Goal: Task Accomplishment & Management: Use online tool/utility

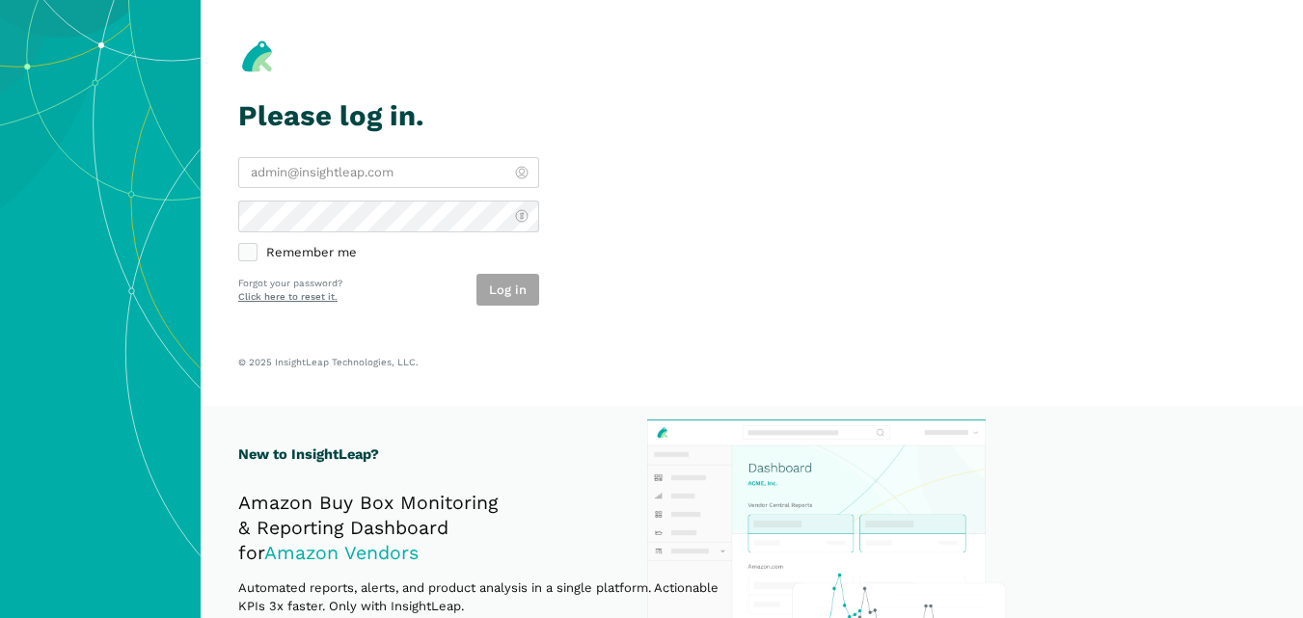
click at [254, 248] on label "Remember me" at bounding box center [388, 253] width 301 height 17
click at [239, 246] on input "Remember me" at bounding box center [238, 245] width 1 height 1
checkbox input "true"
click at [439, 314] on section "Please log in. Remember me Log in Forgot your password? Click here to reset it.…" at bounding box center [752, 203] width 1102 height 406
click at [590, 266] on section "Please log in. Remember me Log in Forgot your password? Click here to reset it.…" at bounding box center [752, 203] width 1102 height 406
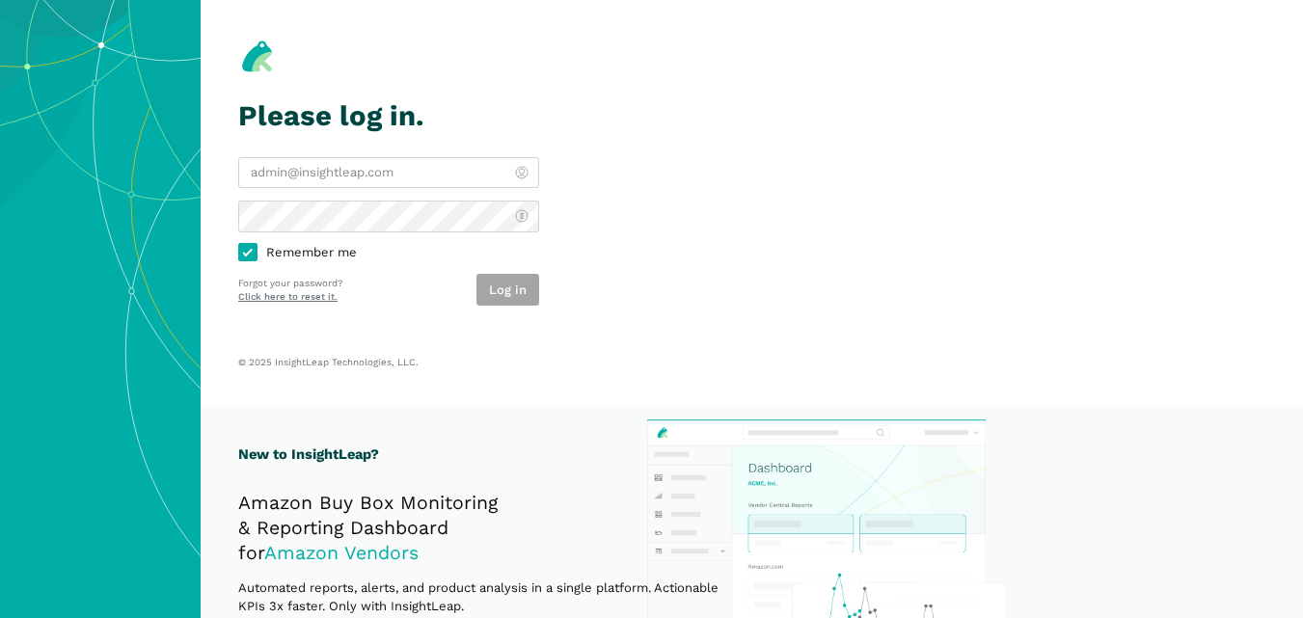
click at [590, 266] on section "Please log in. Remember me Log in Forgot your password? Click here to reset it.…" at bounding box center [752, 203] width 1102 height 406
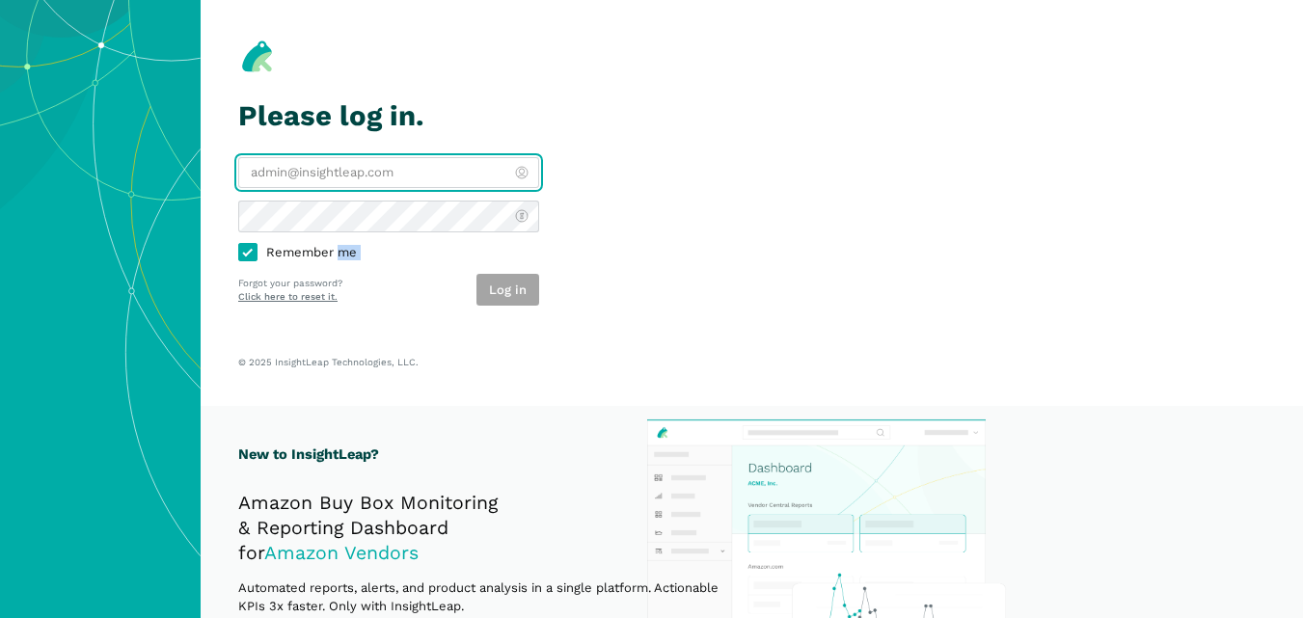
type input "[PERSON_NAME][EMAIL_ADDRESS][DOMAIN_NAME]"
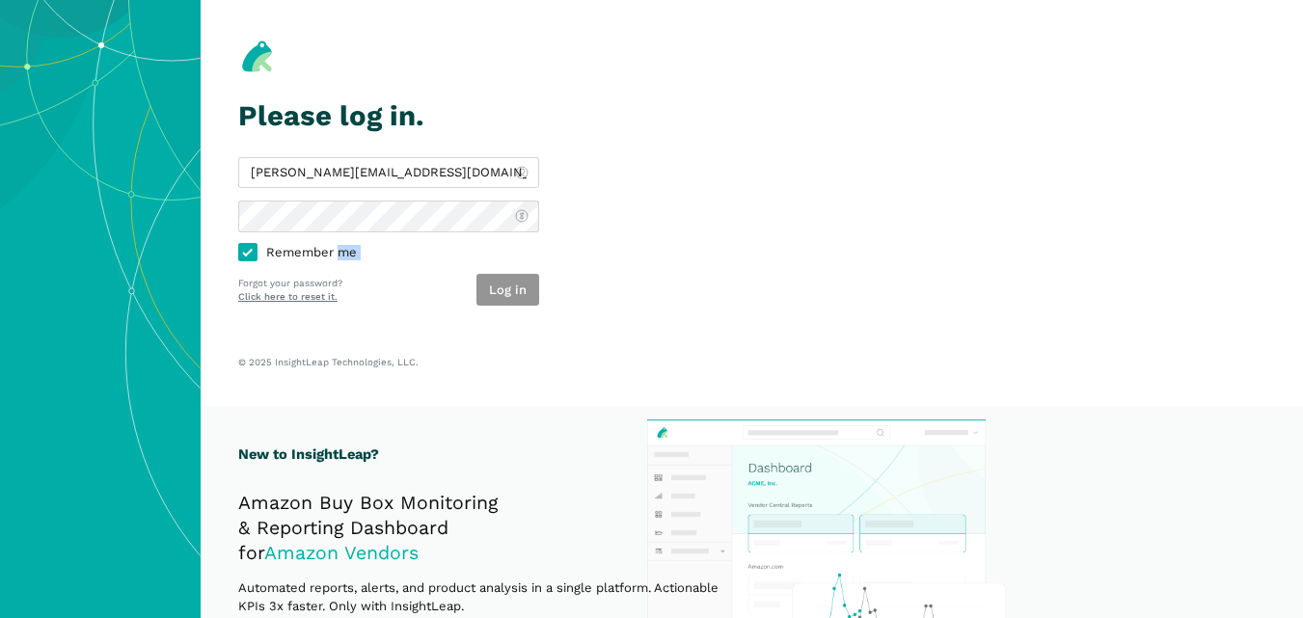
click at [496, 277] on button "Log in" at bounding box center [507, 290] width 63 height 32
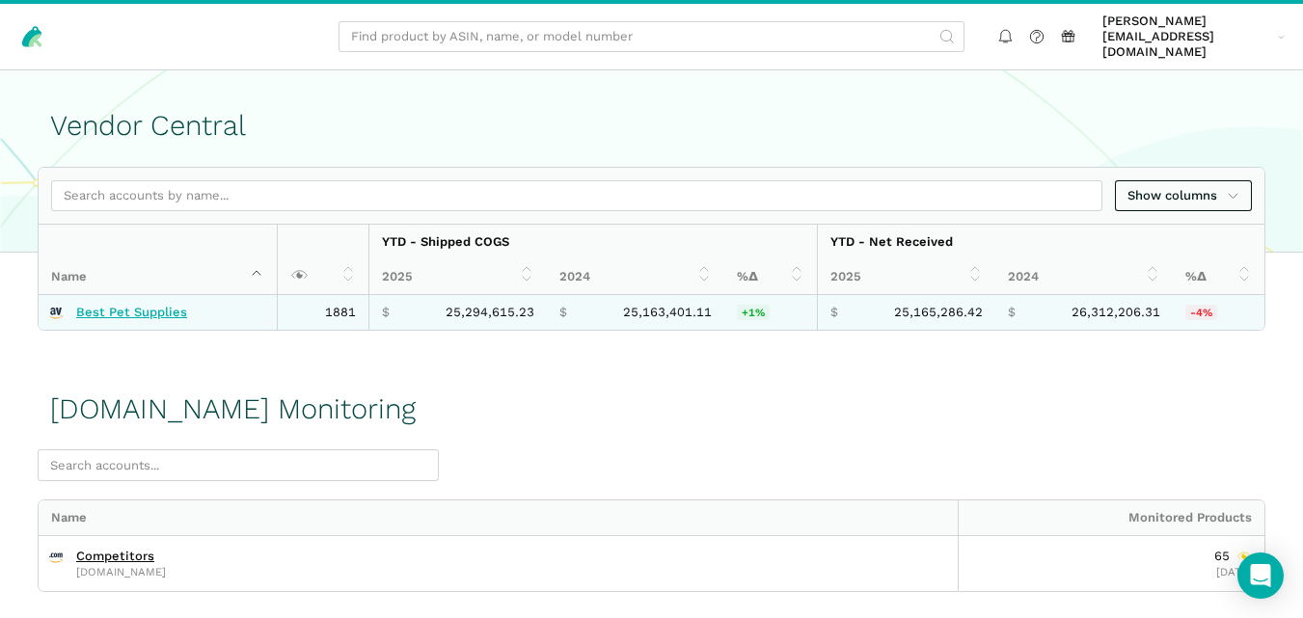
click at [156, 305] on link "Best Pet Supplies" at bounding box center [131, 312] width 111 height 15
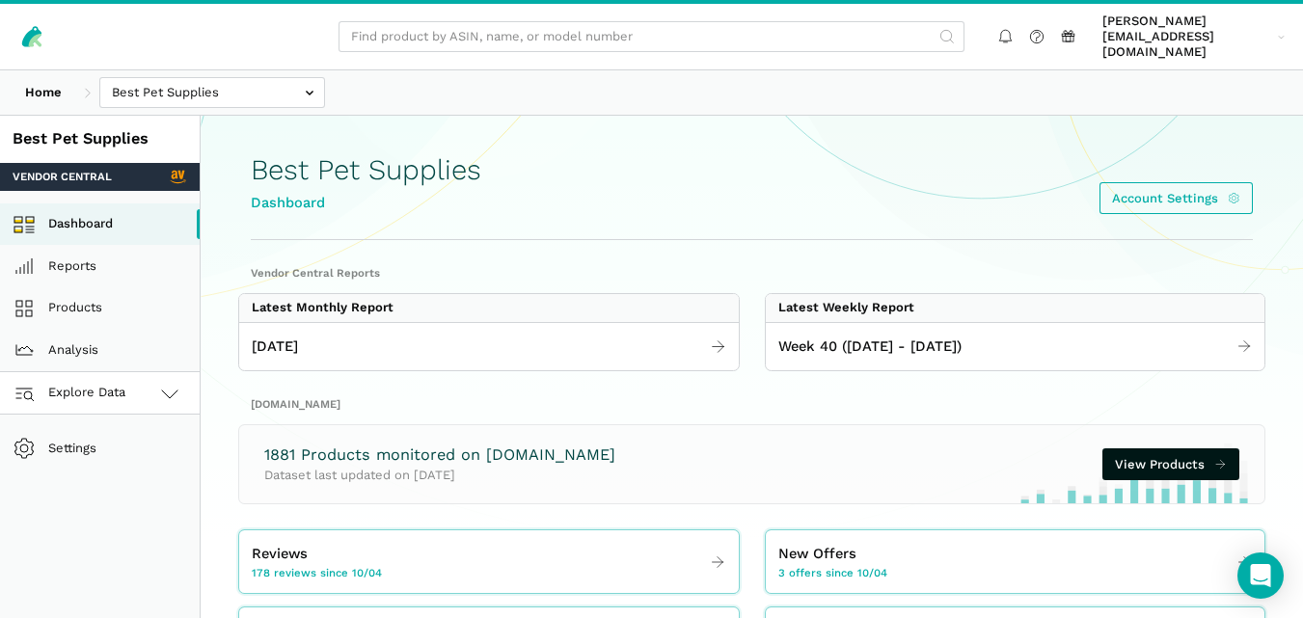
click at [163, 390] on icon at bounding box center [169, 394] width 15 height 8
click at [133, 471] on link "[DOMAIN_NAME]" at bounding box center [100, 478] width 200 height 42
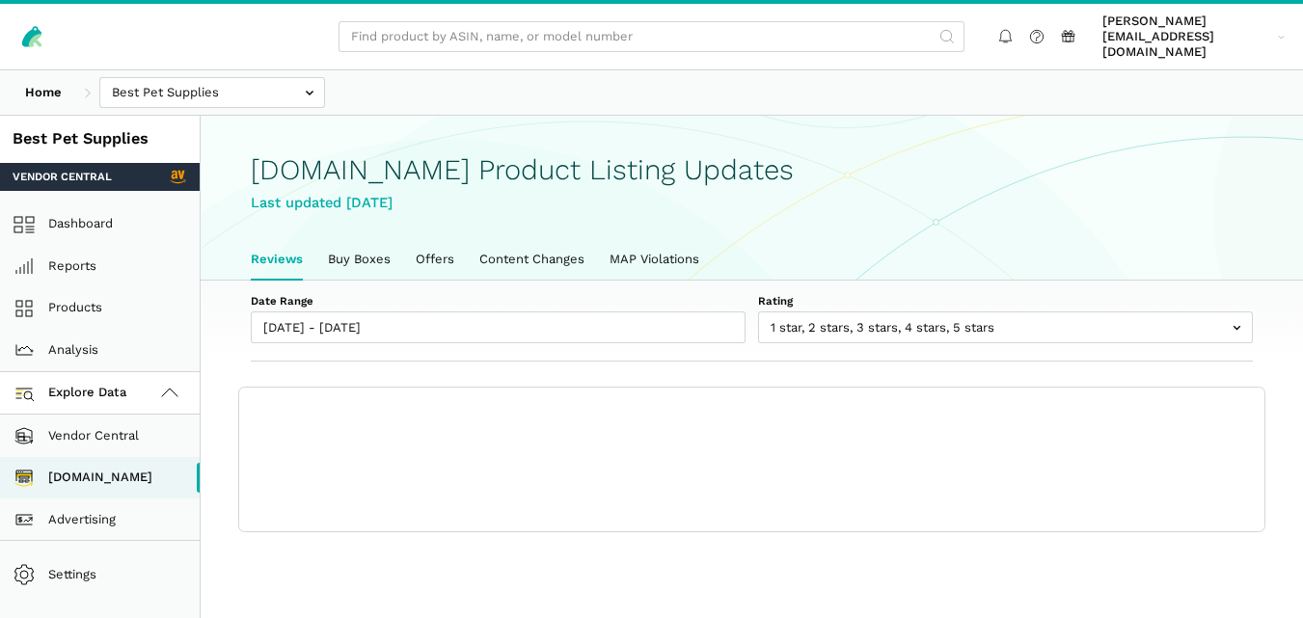
scroll to position [7, 0]
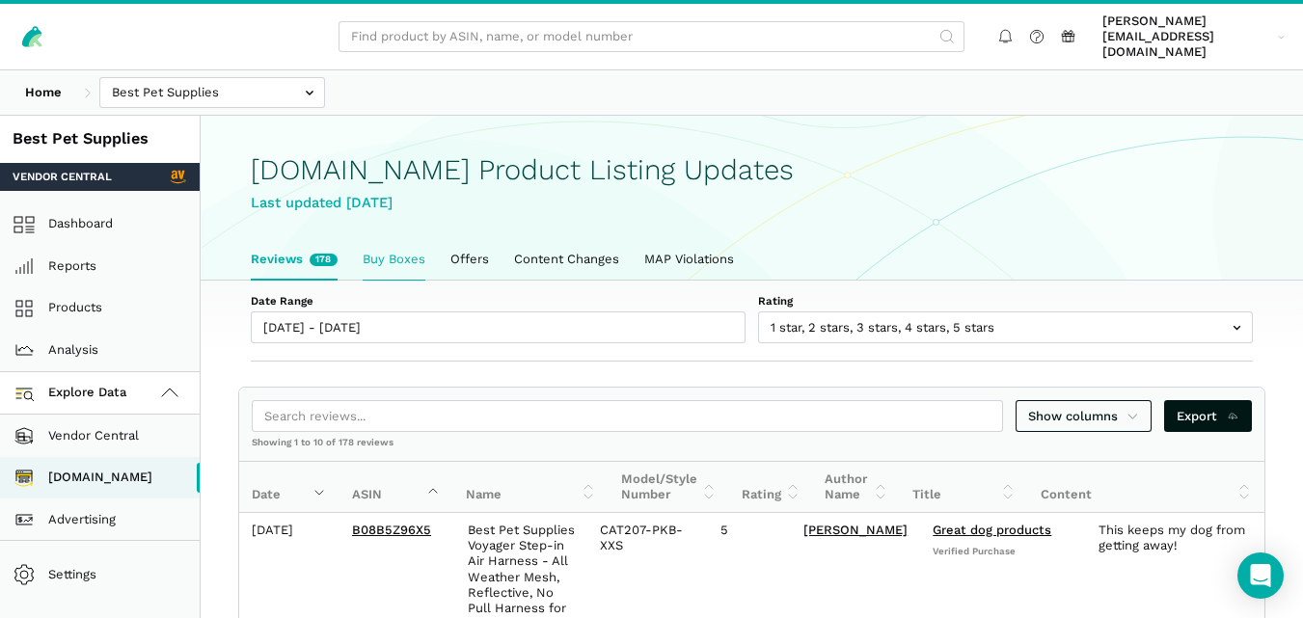
click at [406, 241] on link "Buy Boxes" at bounding box center [394, 259] width 88 height 40
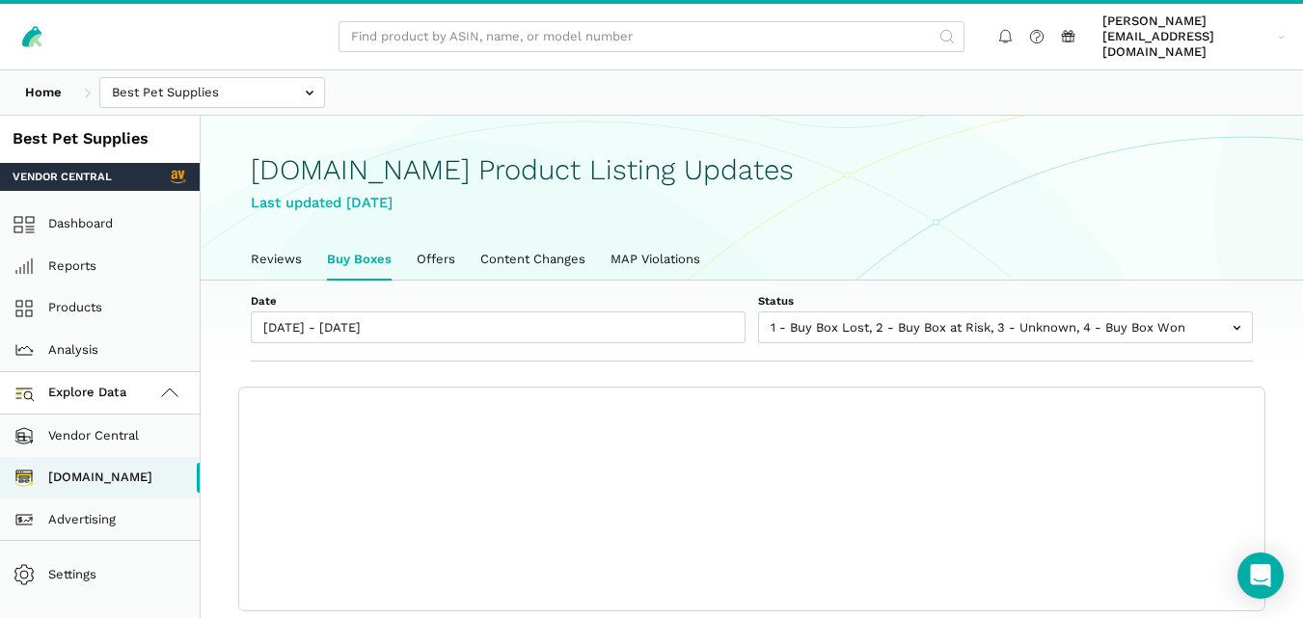
click at [1286, 328] on div "Date 10/04/2025 - 10/10/2025 Status 1 - Buy Box Lost 2 - Buy Box at Risk 3 - Un…" at bounding box center [752, 322] width 1102 height 82
click at [839, 72] on div "Home Best Pet Supplies Competitors" at bounding box center [651, 92] width 1303 height 44
click at [275, 249] on link "Reviews" at bounding box center [276, 259] width 76 height 40
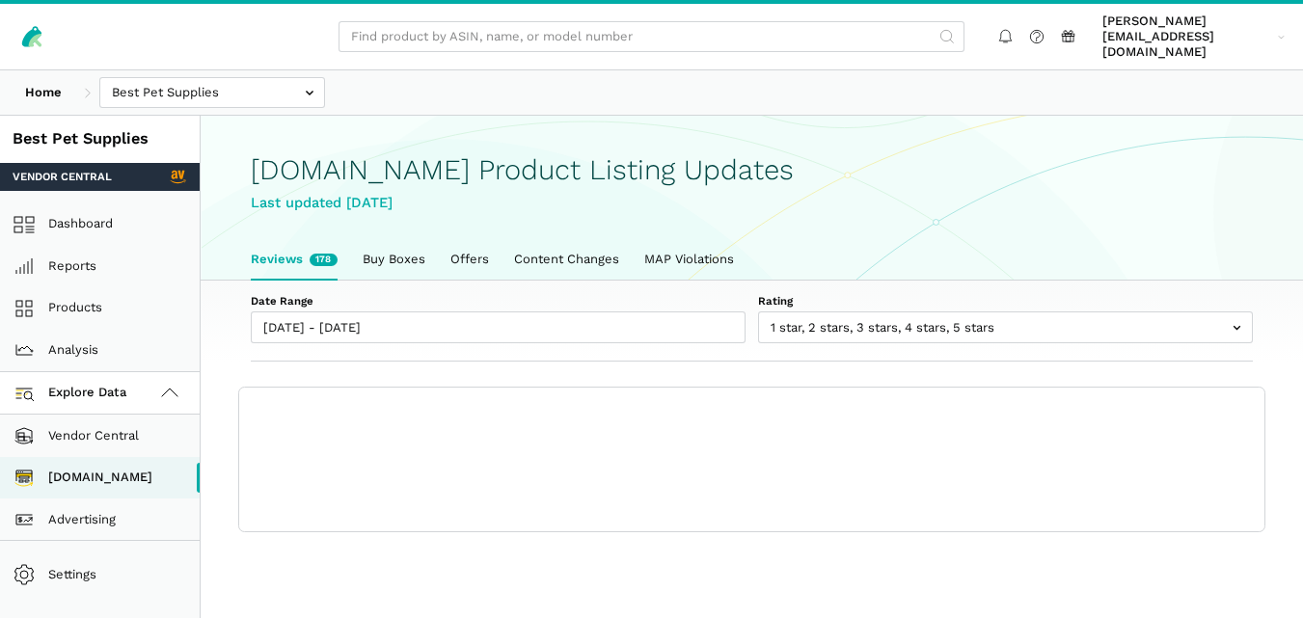
scroll to position [7, 0]
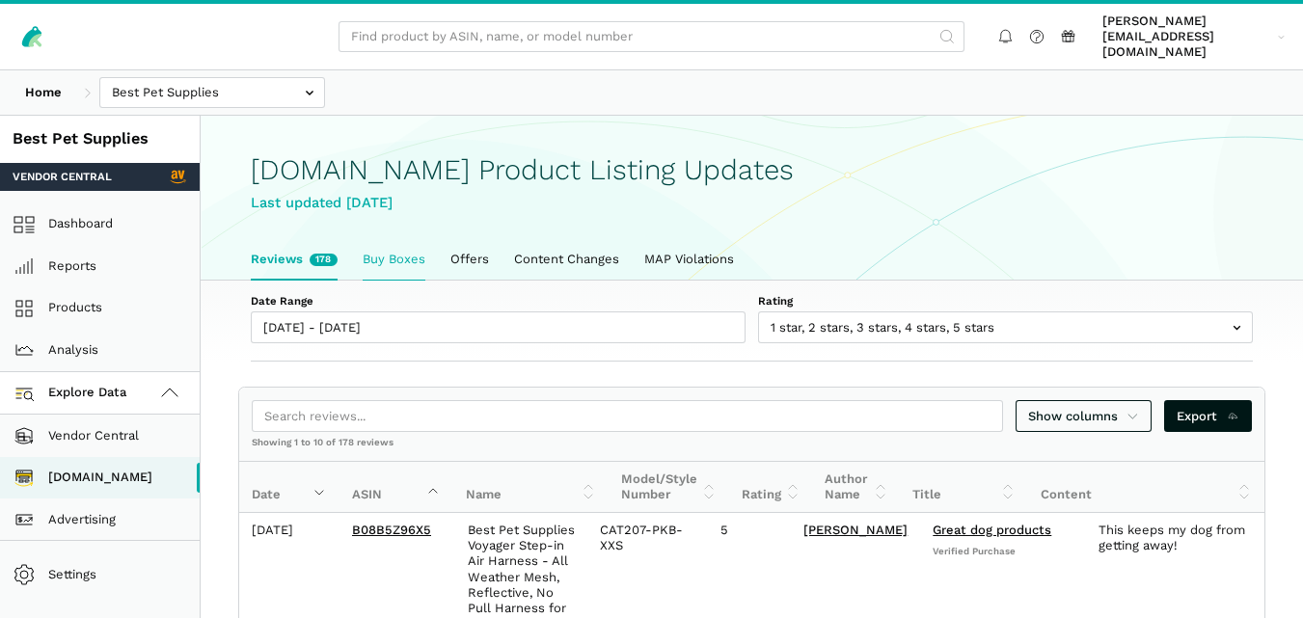
click at [383, 239] on link "Buy Boxes" at bounding box center [394, 259] width 88 height 40
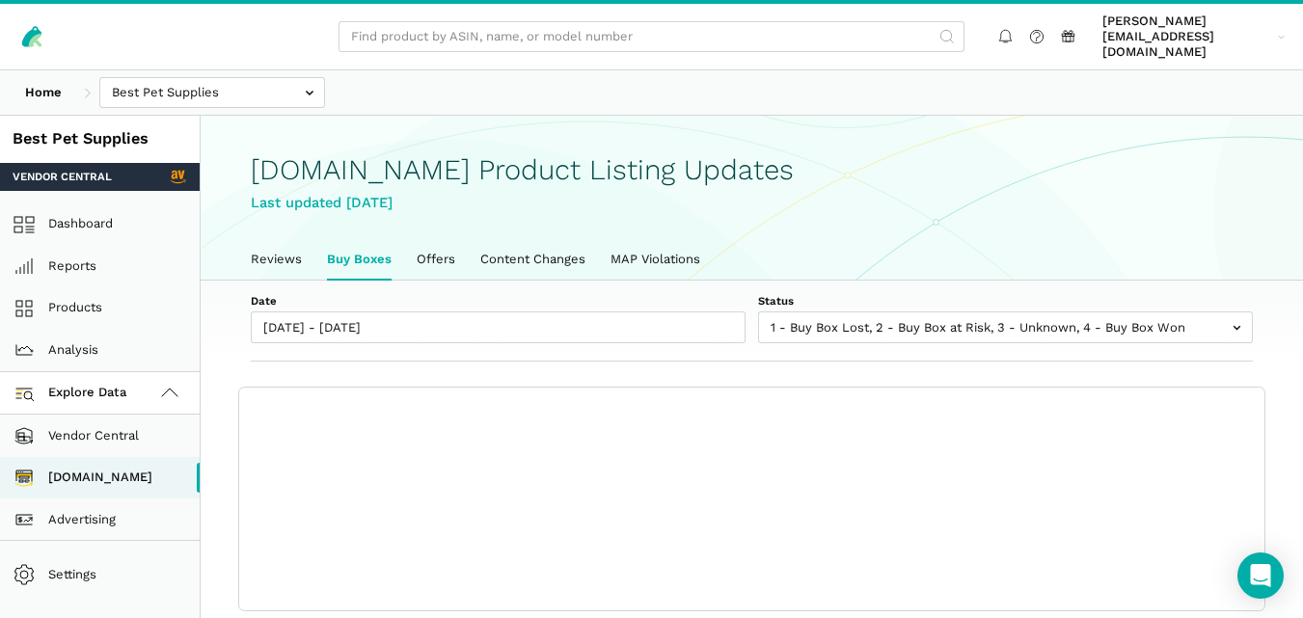
scroll to position [7, 0]
click at [273, 253] on link "Reviews" at bounding box center [276, 259] width 76 height 40
click at [287, 239] on link "Reviews" at bounding box center [276, 259] width 76 height 40
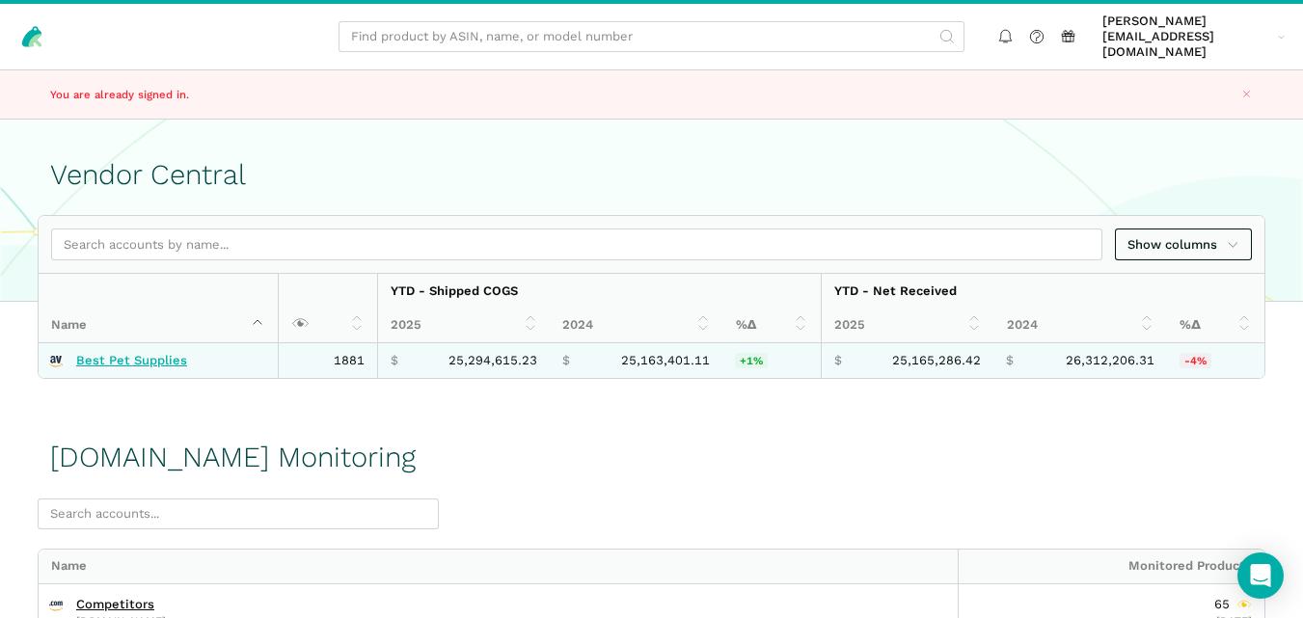
click at [141, 353] on link "Best Pet Supplies" at bounding box center [131, 360] width 111 height 15
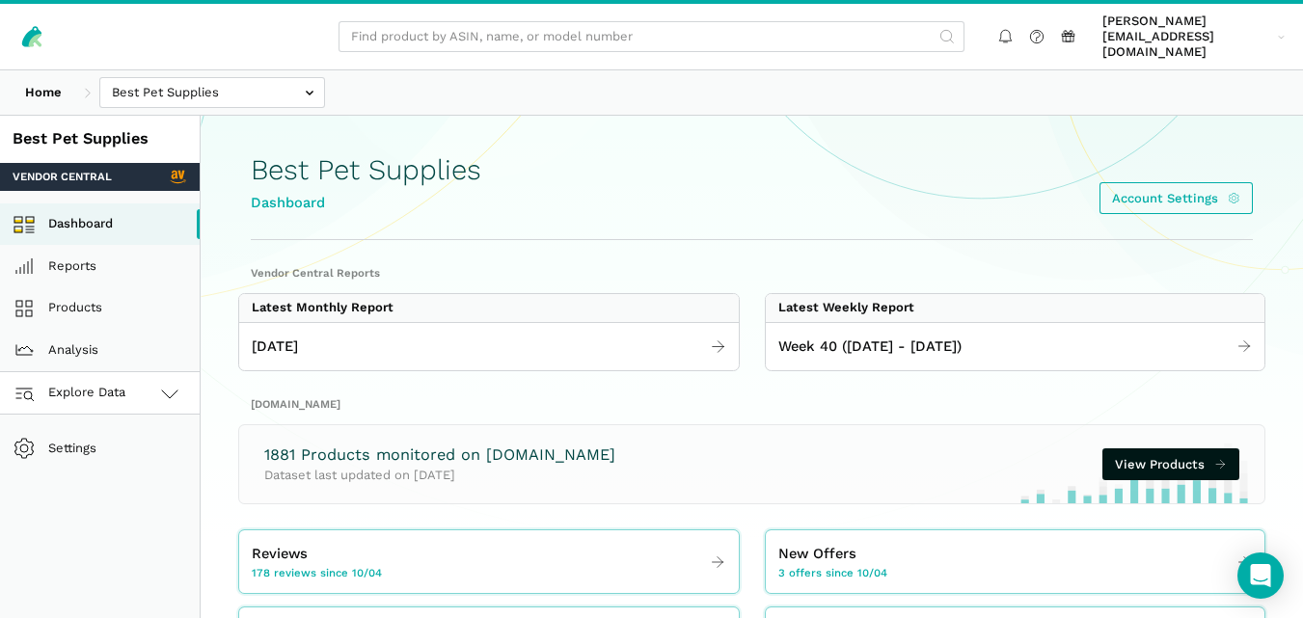
click at [122, 382] on span "Explore Data" at bounding box center [72, 393] width 107 height 23
click at [114, 457] on link "[DOMAIN_NAME]" at bounding box center [100, 478] width 200 height 42
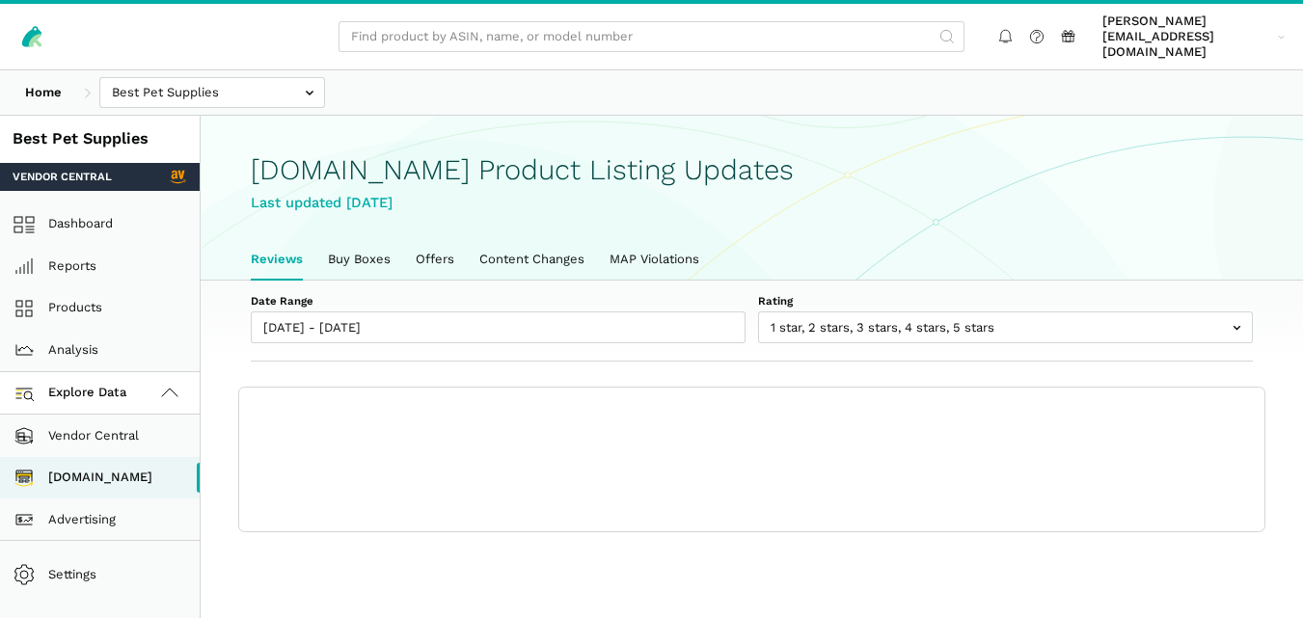
scroll to position [7, 0]
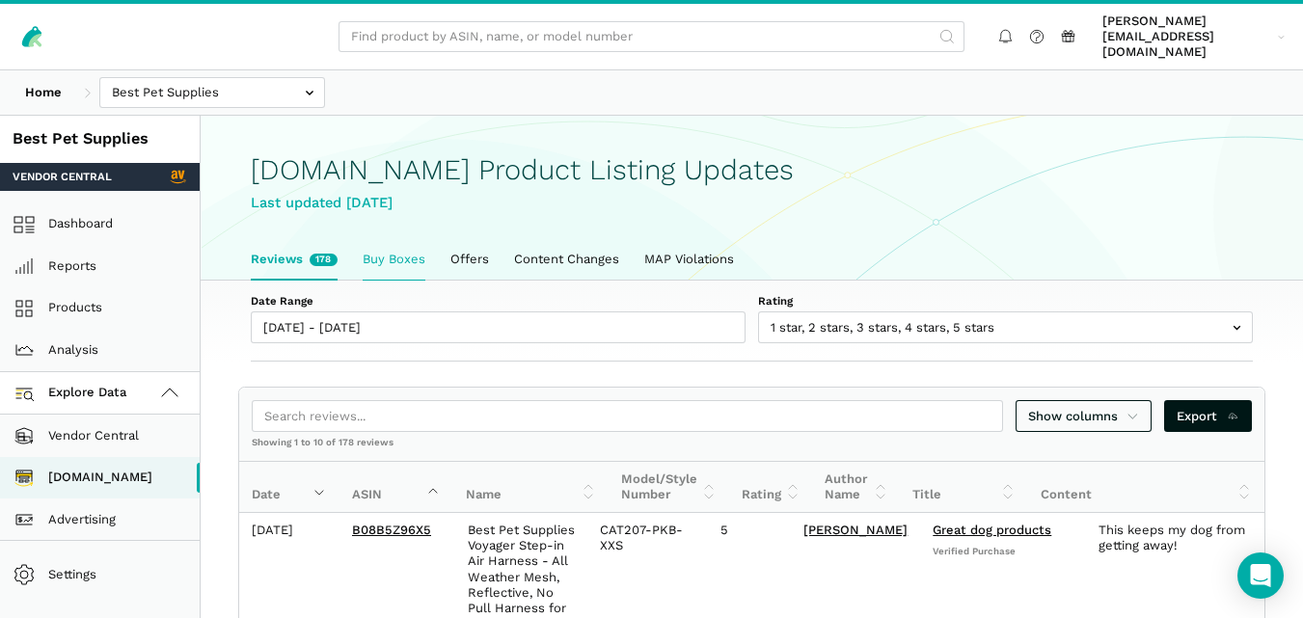
click at [380, 239] on link "Buy Boxes" at bounding box center [394, 259] width 88 height 40
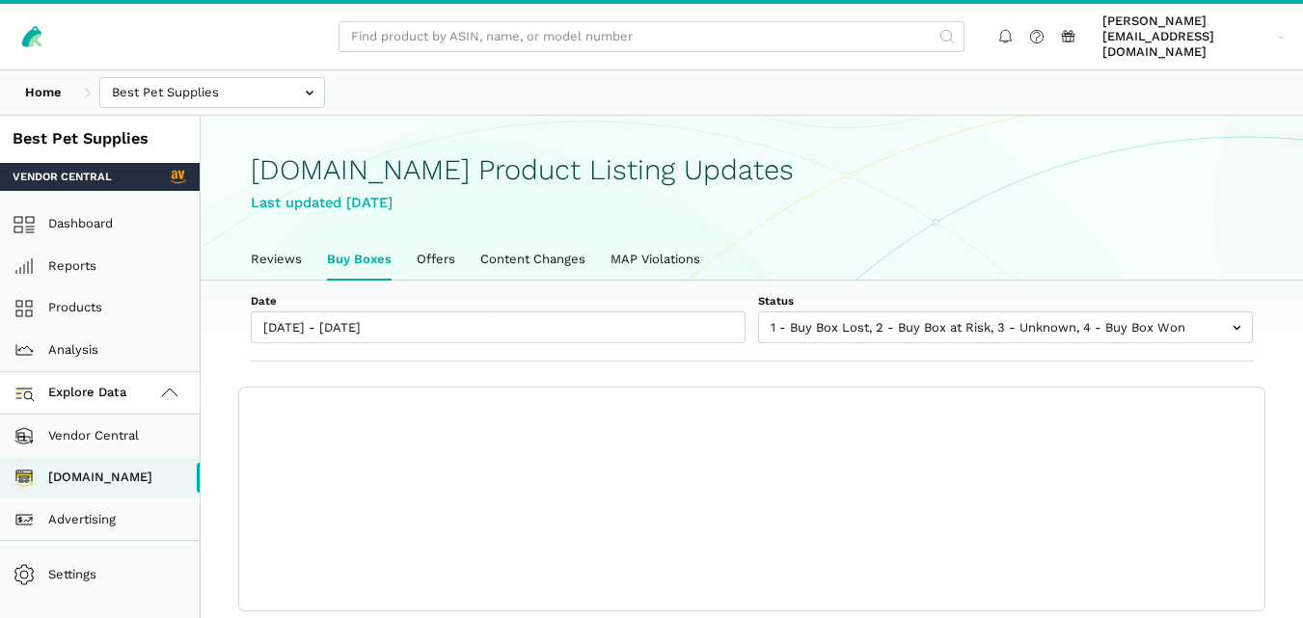
scroll to position [7, 0]
click at [290, 241] on link "Reviews" at bounding box center [276, 259] width 76 height 40
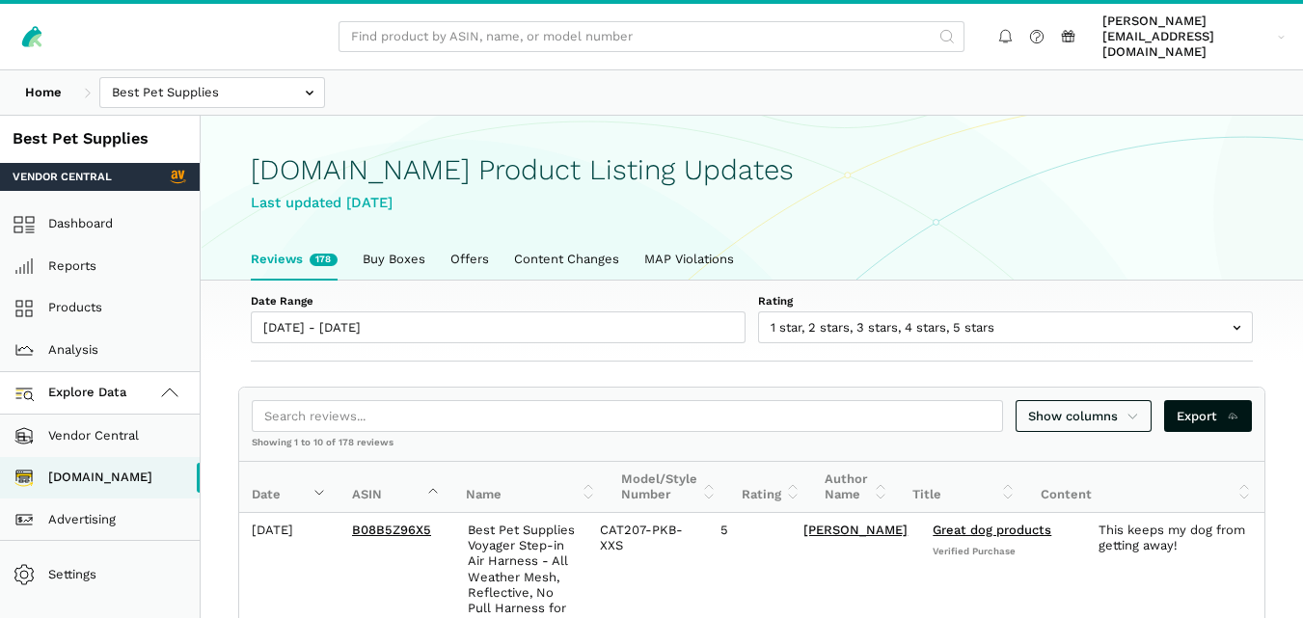
scroll to position [7, 0]
click at [390, 239] on link "Buy Boxes" at bounding box center [394, 259] width 88 height 40
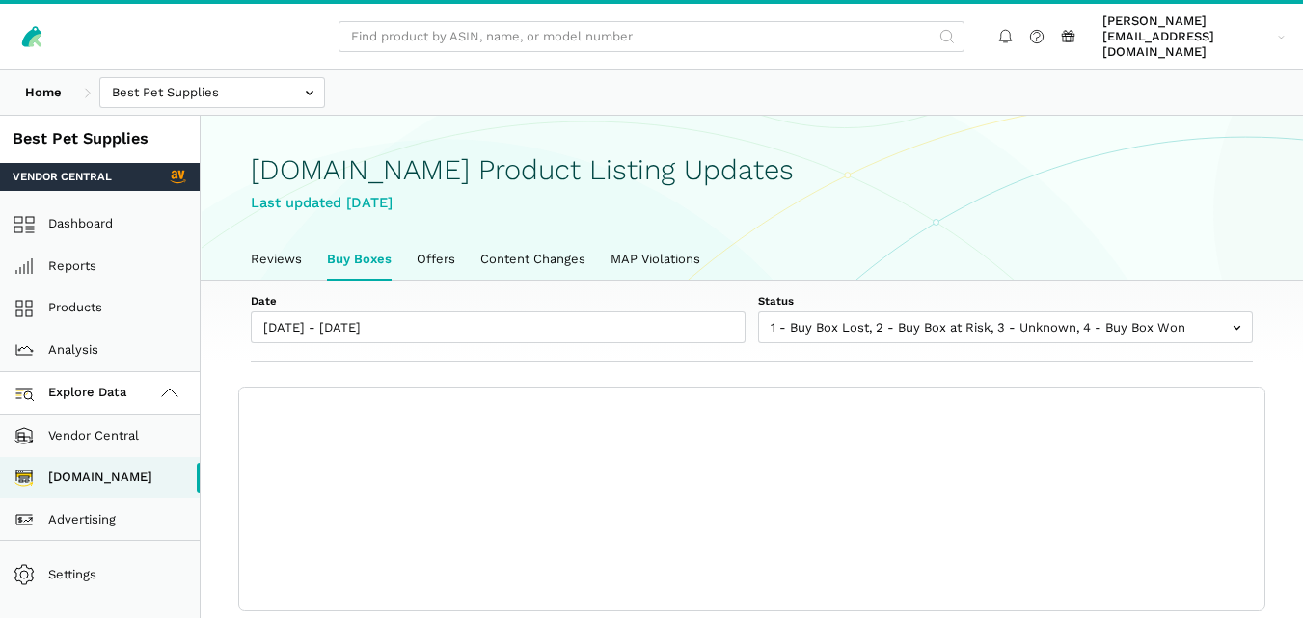
scroll to position [7, 0]
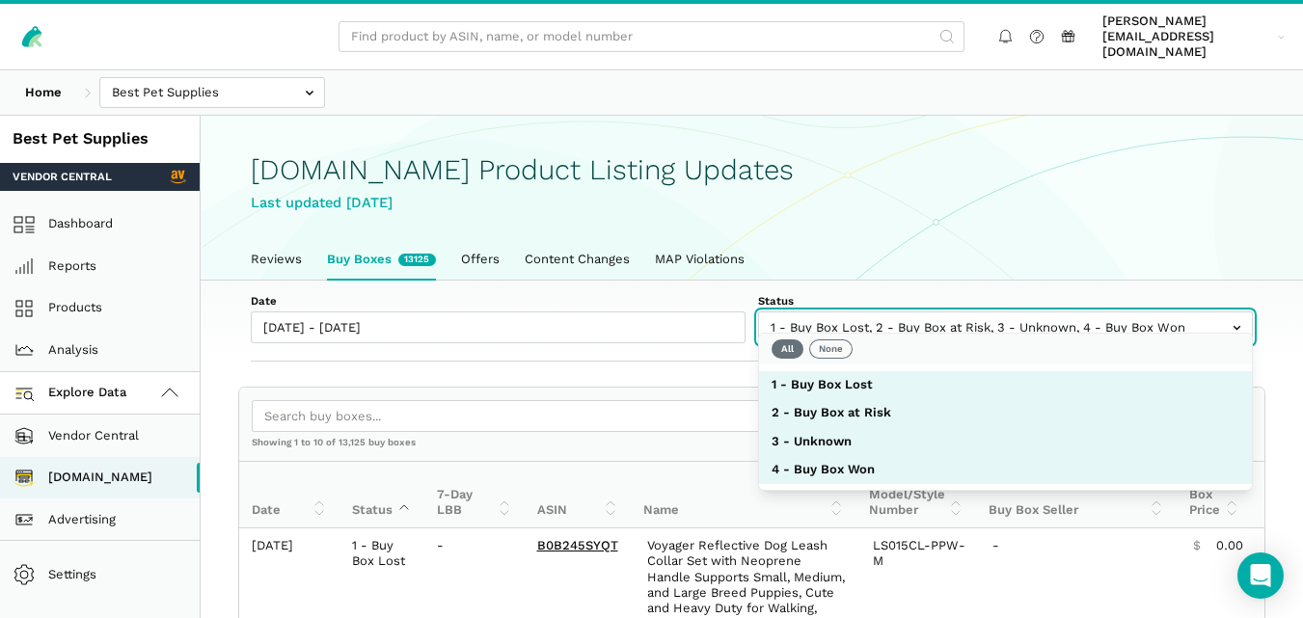
click at [1010, 311] on input "text" at bounding box center [1005, 327] width 495 height 32
click at [827, 346] on button "None" at bounding box center [830, 348] width 43 height 19
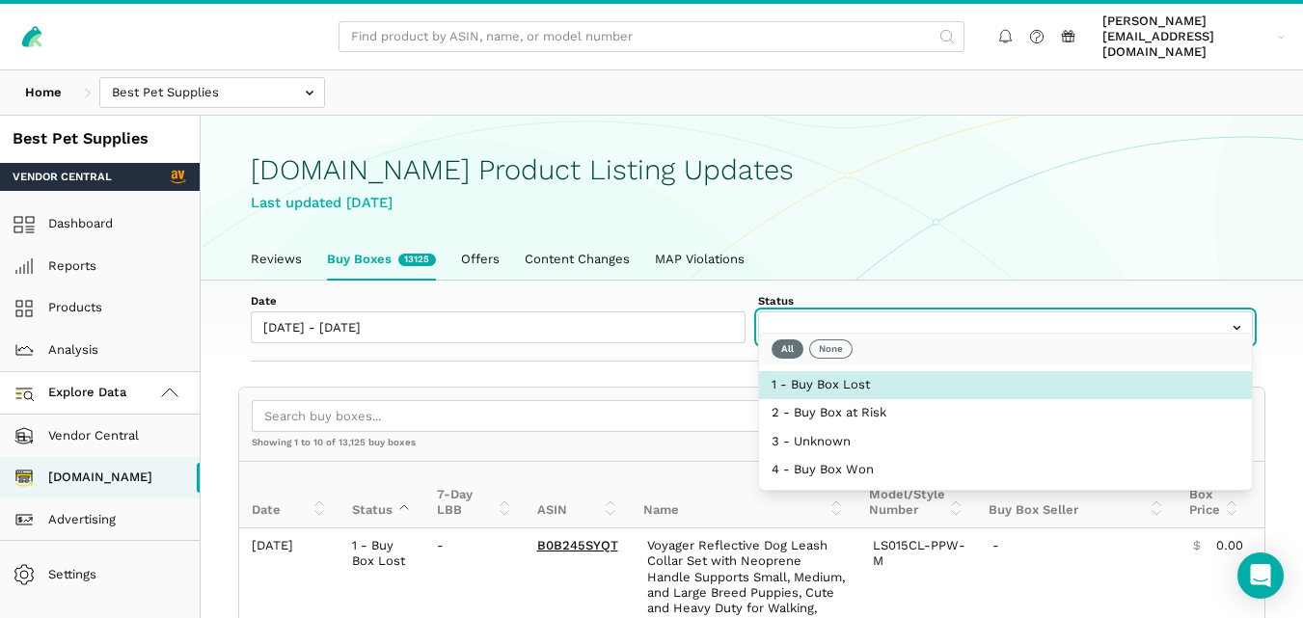
select select "1 - Buy Box Lost"
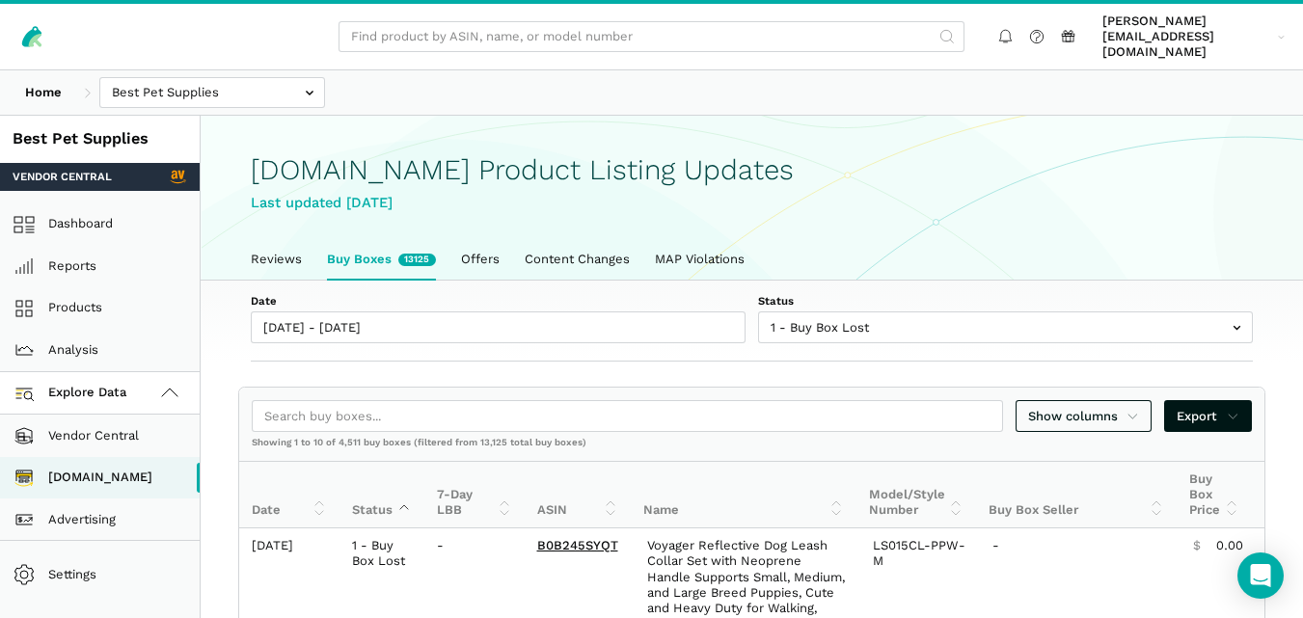
click at [677, 337] on div "Date [DATE] - [DATE] Status 1 - Buy Box Lost 2 - Buy Box at Risk 3 - Unknown 4 …" at bounding box center [752, 322] width 1102 height 82
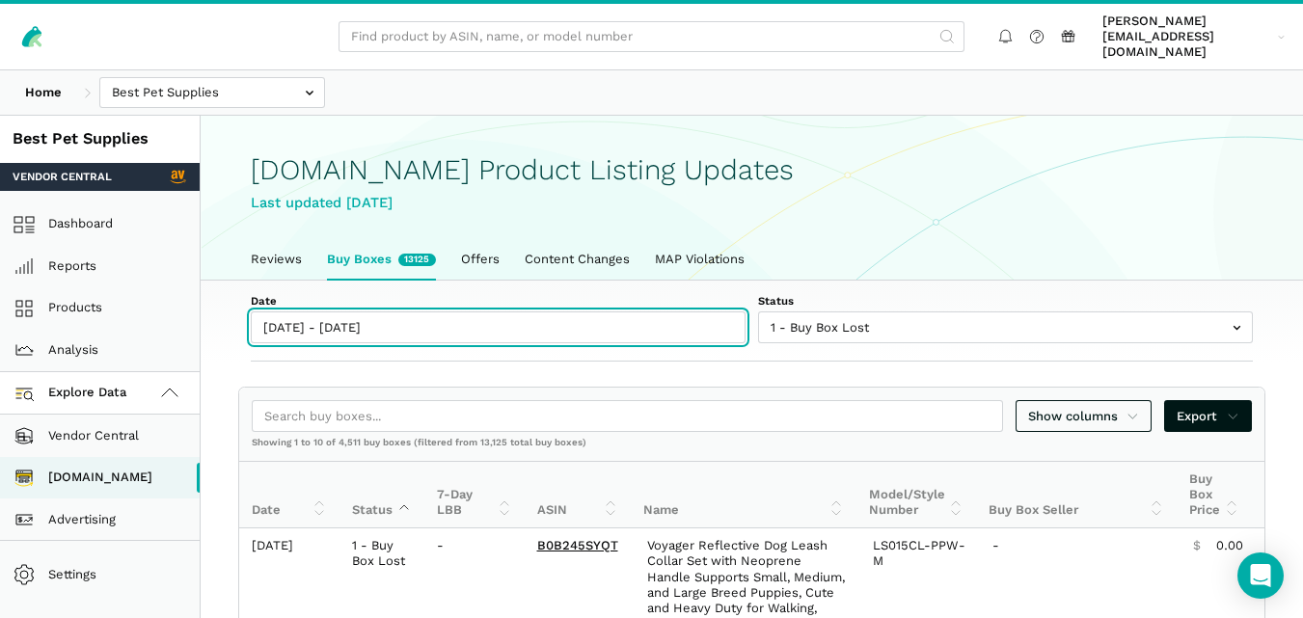
type input "[DATE]"
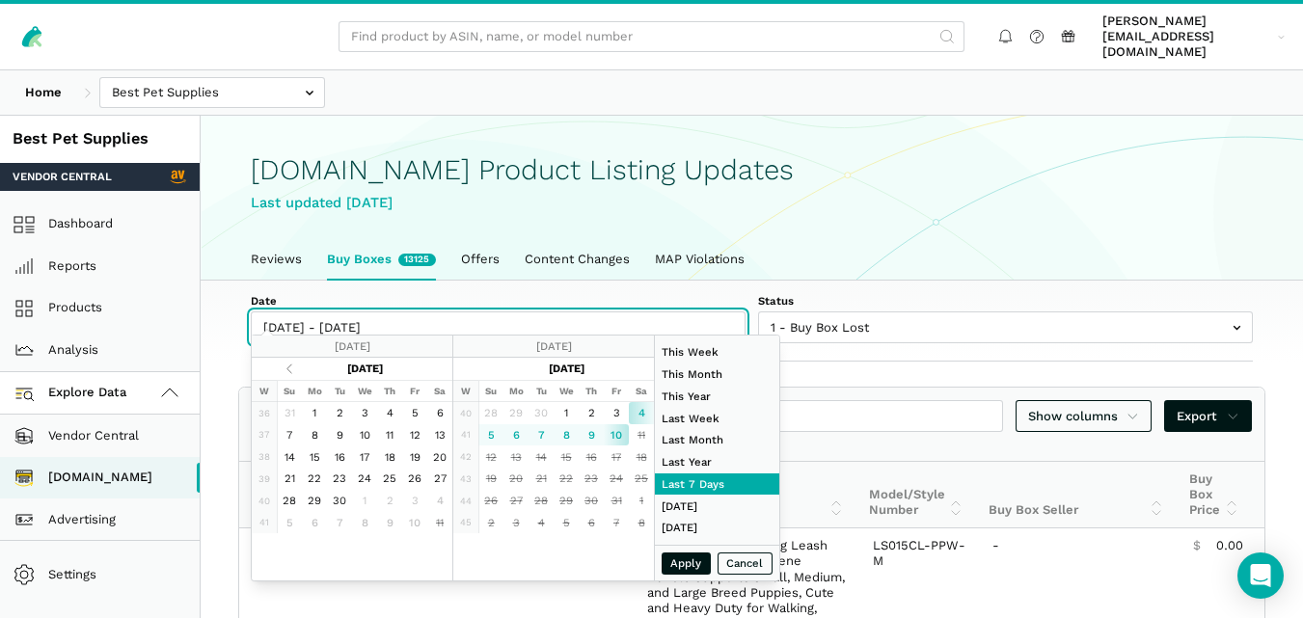
click at [349, 315] on input "[DATE] - [DATE]" at bounding box center [498, 327] width 495 height 32
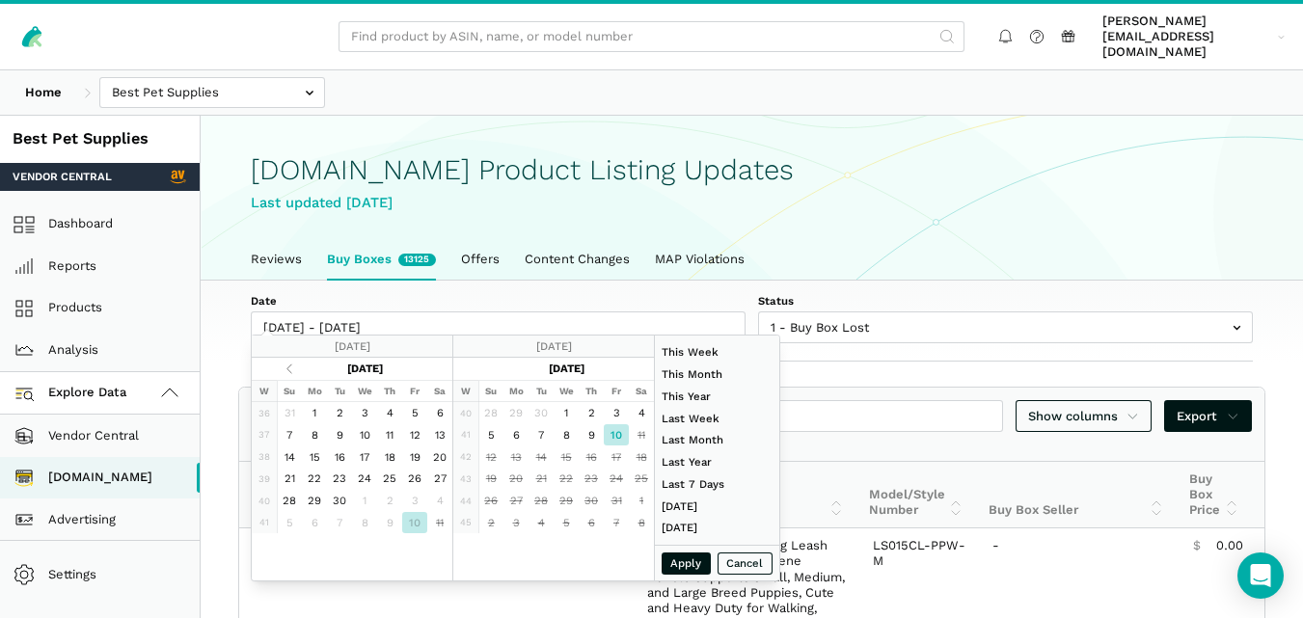
type input "[DATE]"
type input "08/01/2025"
type input "08/31/2025"
type input "[DATE]"
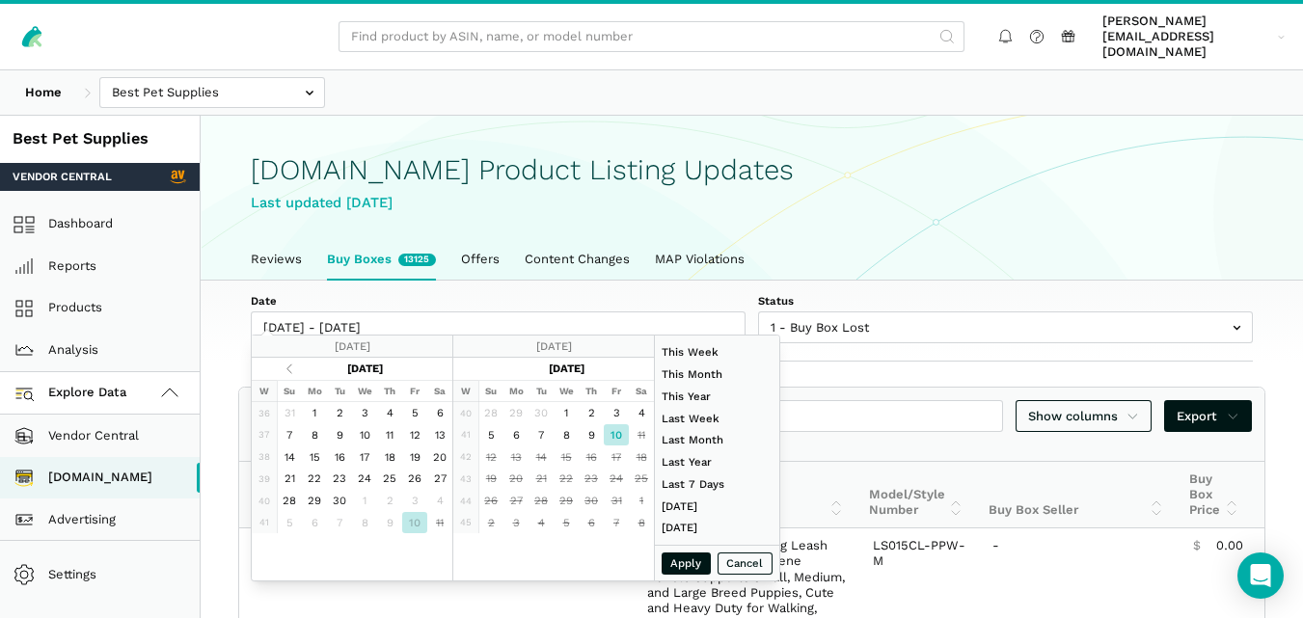
type input "[DATE]"
click at [688, 559] on button "Apply" at bounding box center [686, 563] width 50 height 22
type input "[DATE] - [DATE]"
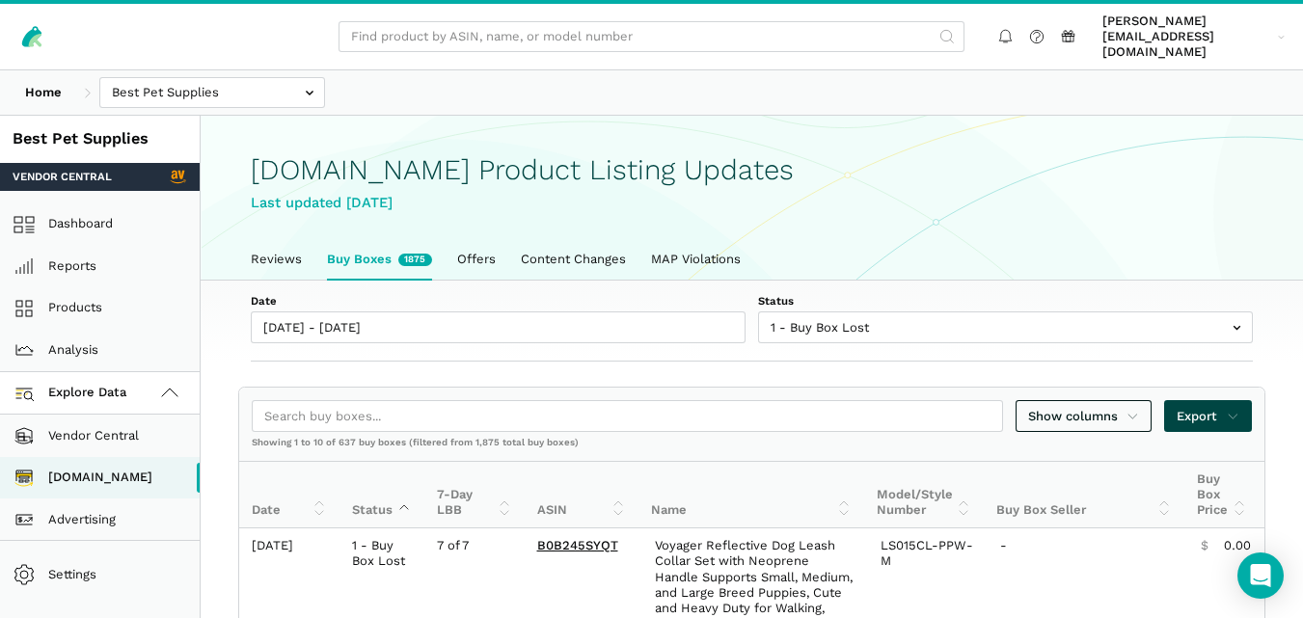
click at [1192, 407] on span "Export" at bounding box center [1207, 416] width 63 height 19
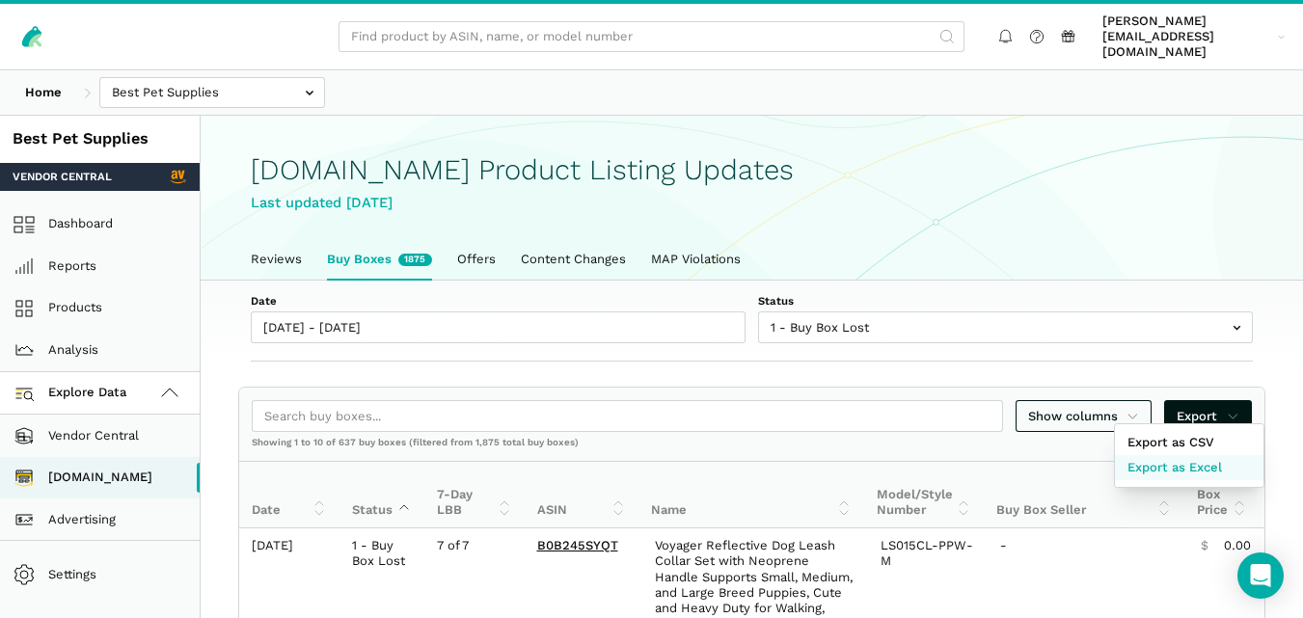
click at [1179, 455] on link "Export as Excel" at bounding box center [1189, 467] width 148 height 25
click at [273, 237] on div at bounding box center [651, 309] width 1303 height 618
click at [273, 239] on link "Reviews" at bounding box center [276, 259] width 76 height 40
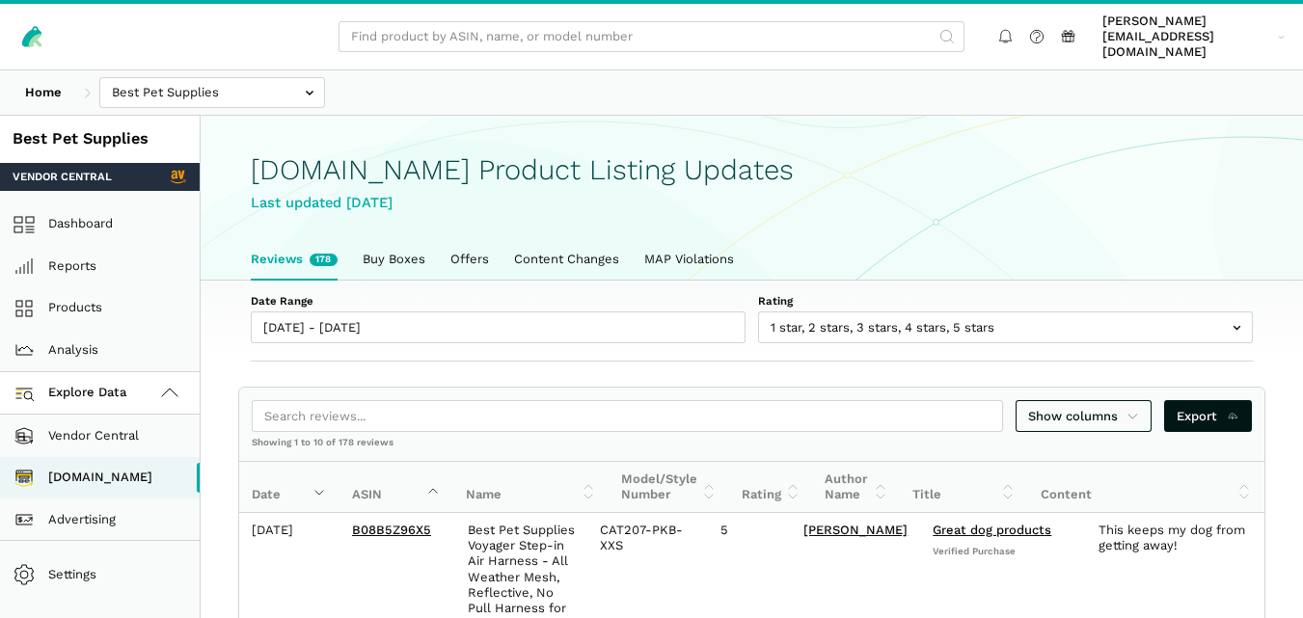
scroll to position [7, 0]
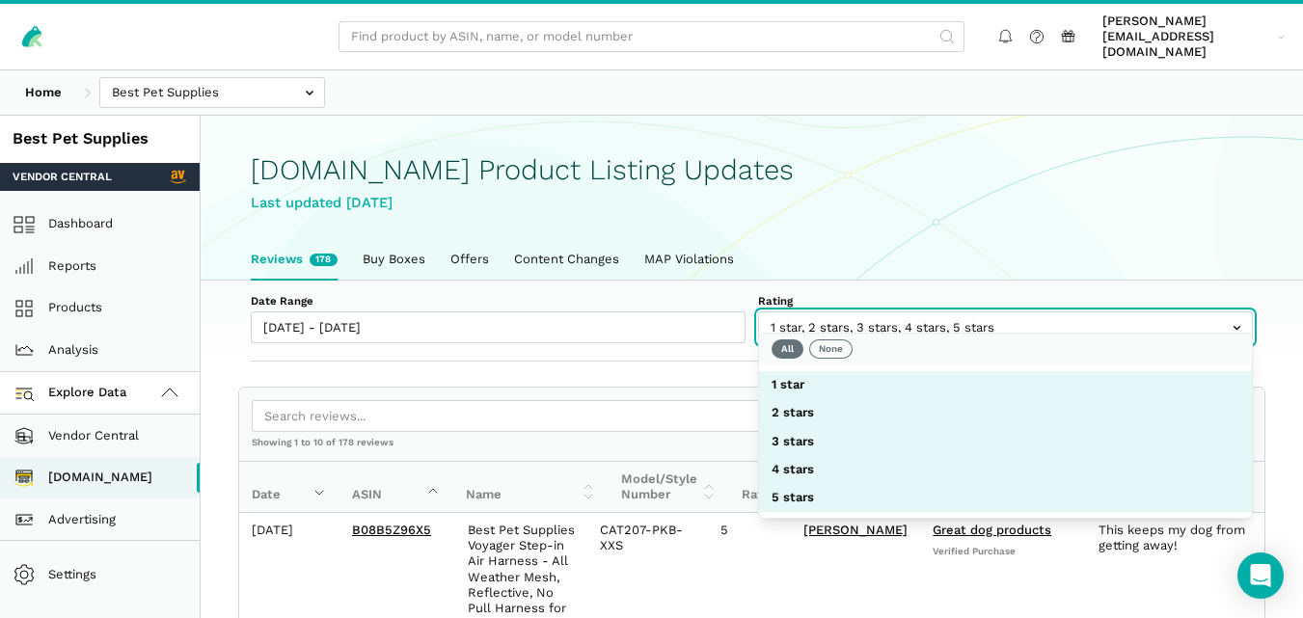
click at [859, 319] on input "text" at bounding box center [1005, 327] width 495 height 32
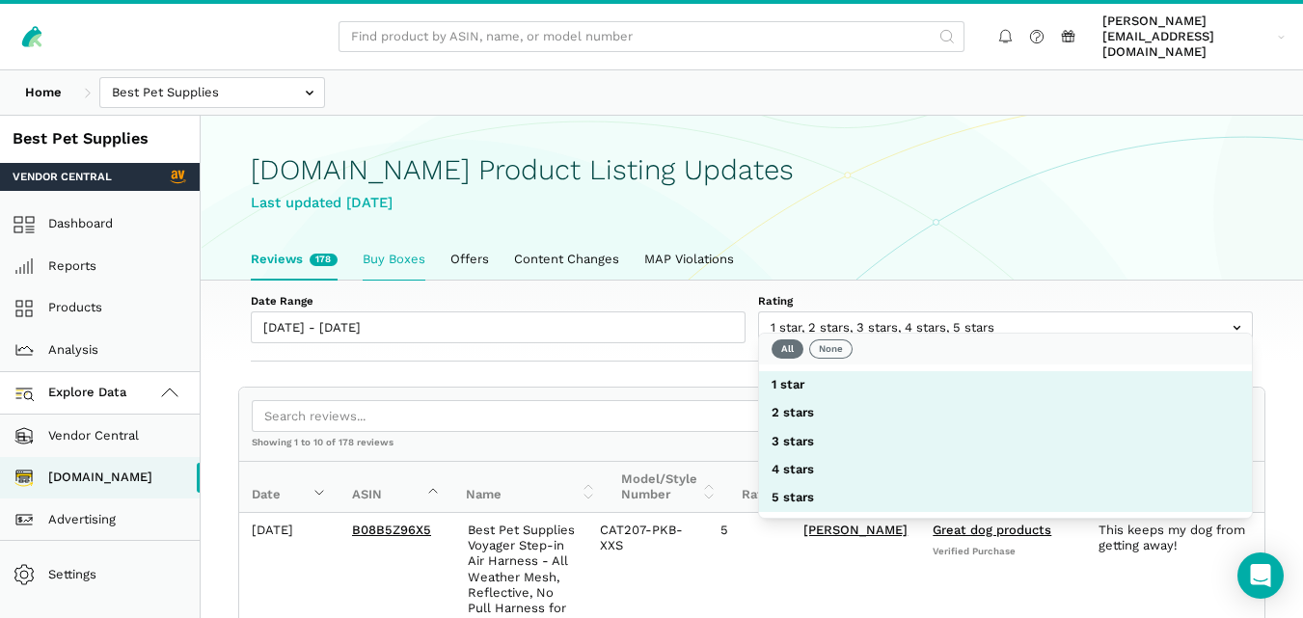
click at [386, 239] on link "Buy Boxes" at bounding box center [394, 259] width 88 height 40
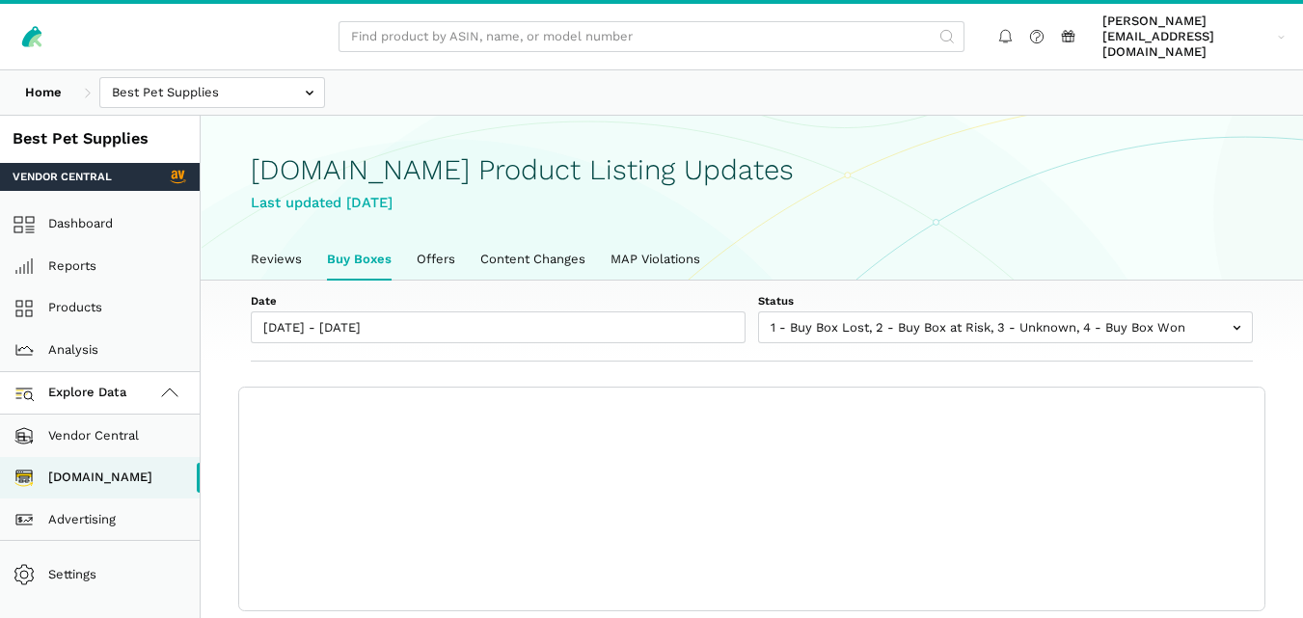
scroll to position [7, 0]
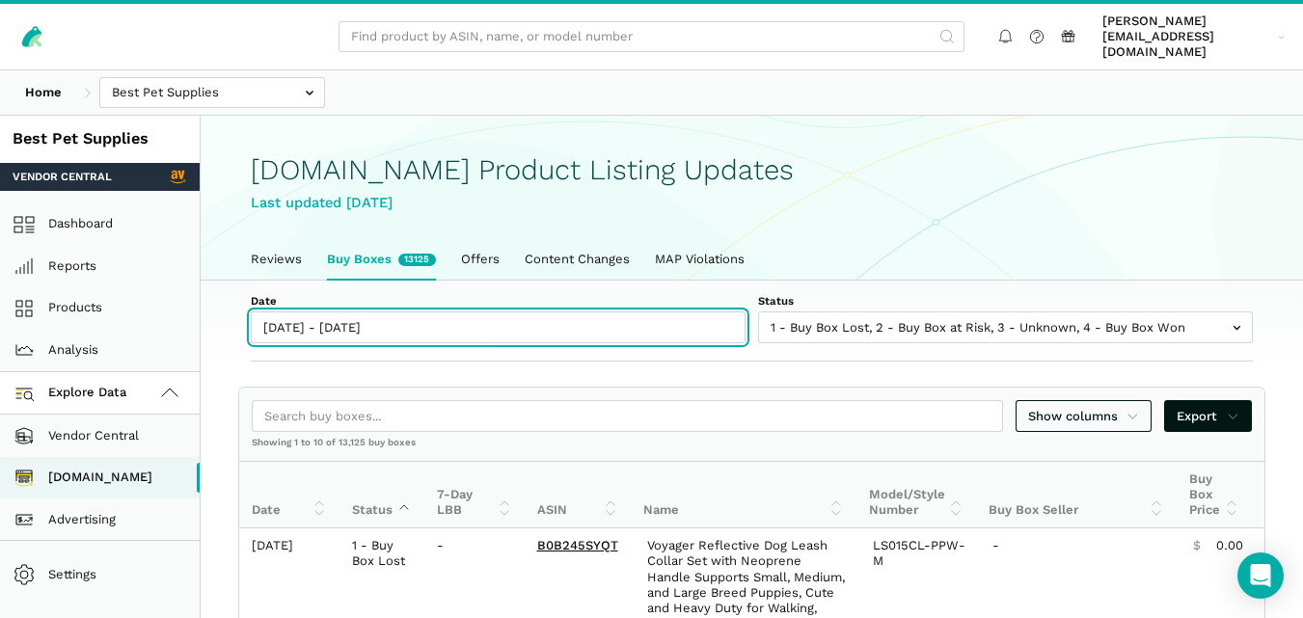
type input "[DATE]"
click at [375, 313] on input "[DATE] - [DATE]" at bounding box center [498, 327] width 495 height 32
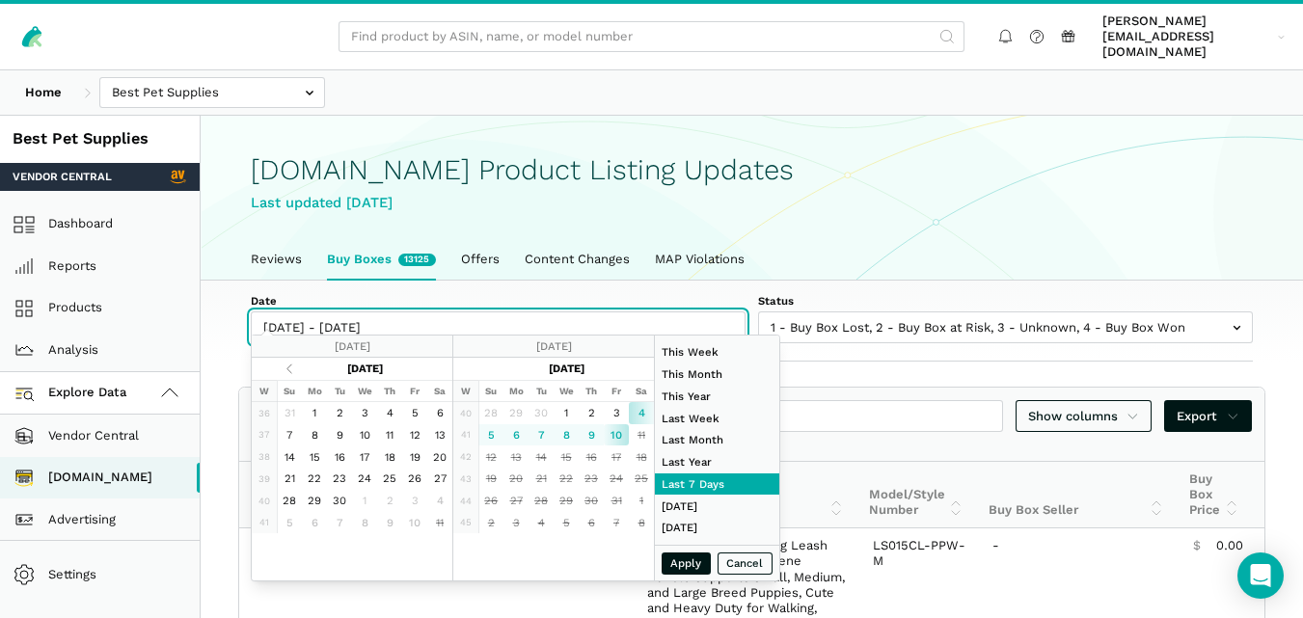
type input "[DATE]"
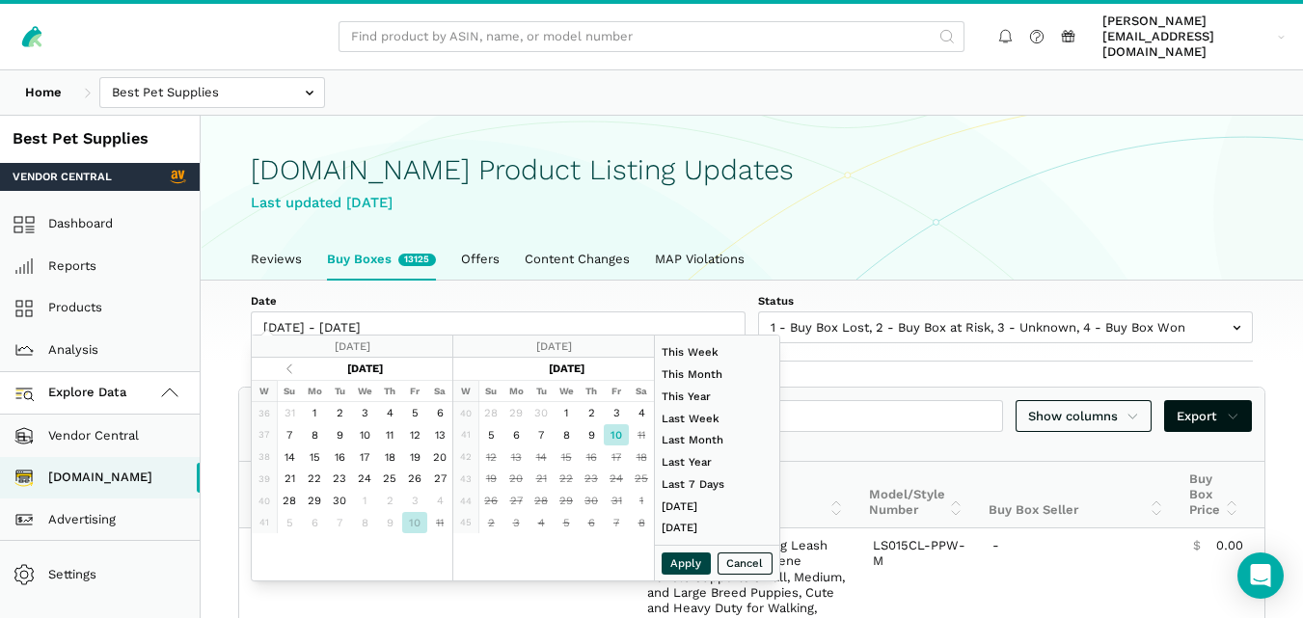
click at [670, 557] on button "Apply" at bounding box center [686, 563] width 50 height 22
type input "[DATE] - [DATE]"
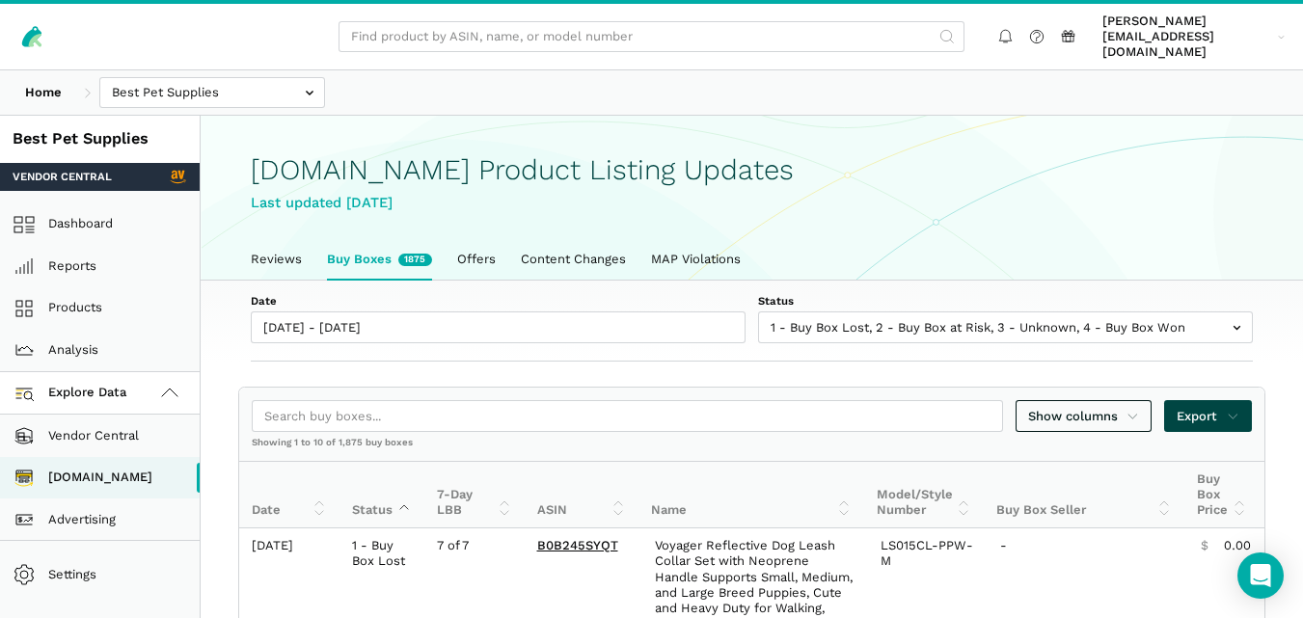
click at [1233, 407] on icon at bounding box center [1232, 416] width 13 height 19
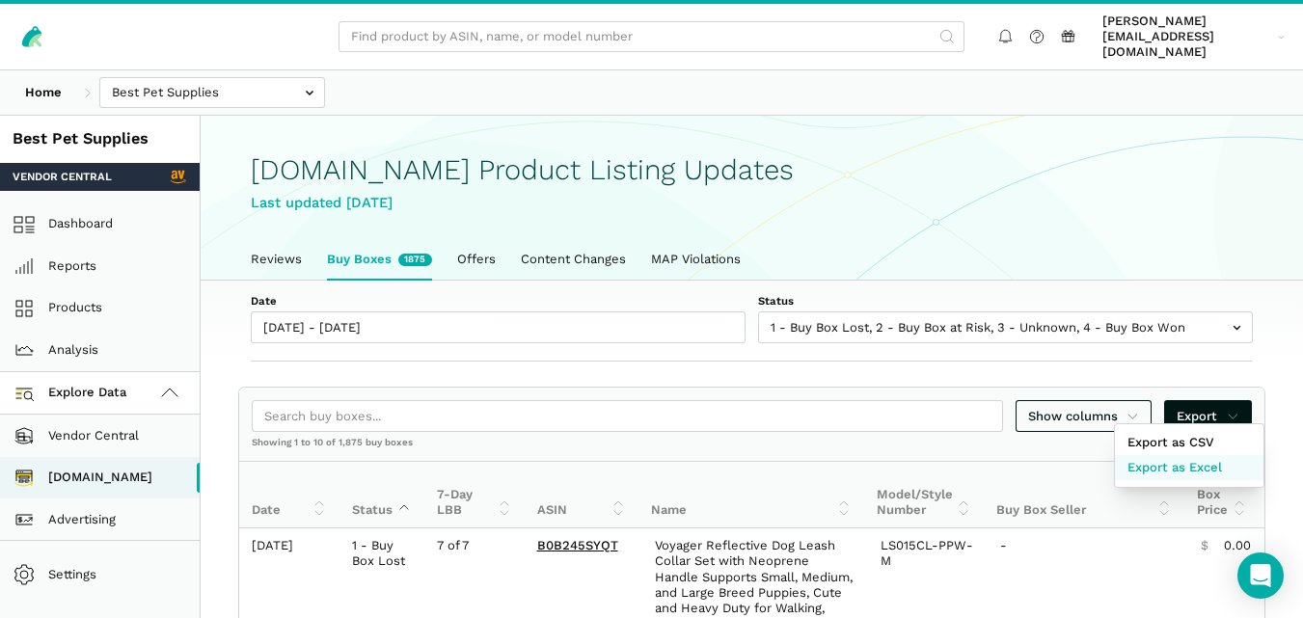
click at [1187, 462] on span "Export as Excel" at bounding box center [1174, 467] width 94 height 19
